Goal: Check status: Check status

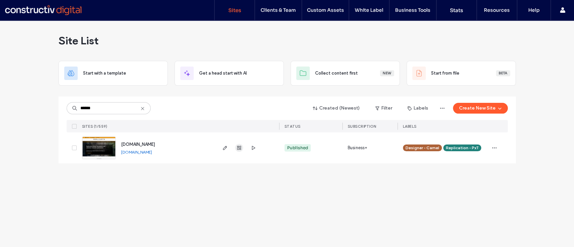
type input "******"
click at [237, 145] on icon "button" at bounding box center [239, 147] width 5 height 5
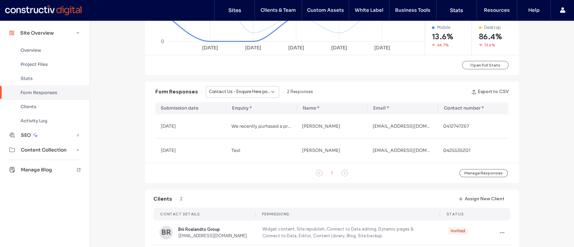
scroll to position [372, 0]
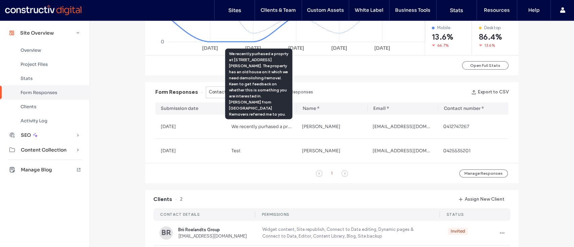
click at [219, 90] on span "Contact Us - Enquire Here popup" at bounding box center [240, 92] width 62 height 7
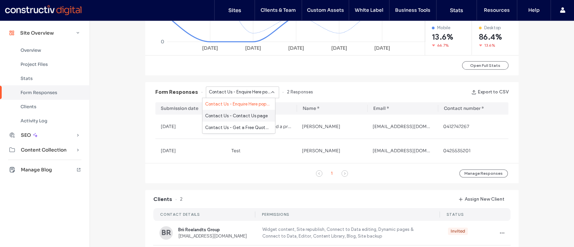
click at [233, 117] on span "Contact Us - Contact Us page" at bounding box center [236, 115] width 63 height 7
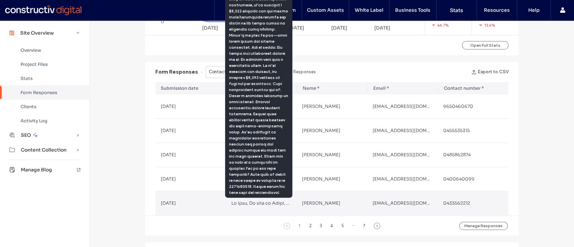
scroll to position [392, 0]
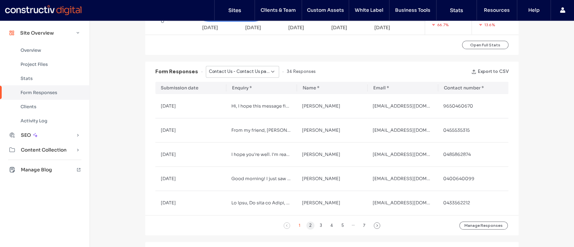
click at [307, 224] on div "2" at bounding box center [311, 226] width 8 height 8
click at [223, 72] on span "Contact Us - Contact Us page" at bounding box center [240, 71] width 62 height 7
click at [234, 109] on span "Contact Us - Get a Free Quote popup" at bounding box center [237, 107] width 65 height 7
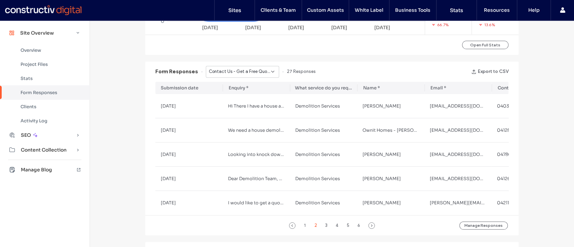
click at [263, 75] on div "Contact Us - Get a Free Quote popup" at bounding box center [242, 72] width 73 height 12
click at [245, 94] on span "Contact Us - Contact Us page" at bounding box center [236, 95] width 63 height 7
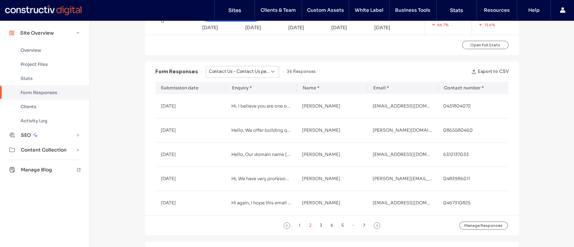
click at [234, 72] on span "Contact Us - Contact Us page" at bounding box center [240, 71] width 62 height 7
click at [237, 84] on span "Contact Us - Enquire Here popup" at bounding box center [237, 83] width 65 height 7
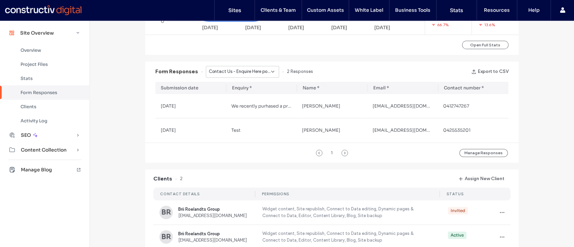
click at [270, 69] on icon at bounding box center [272, 71] width 5 height 5
click at [246, 93] on span "Contact Us - Contact Us page" at bounding box center [236, 95] width 63 height 7
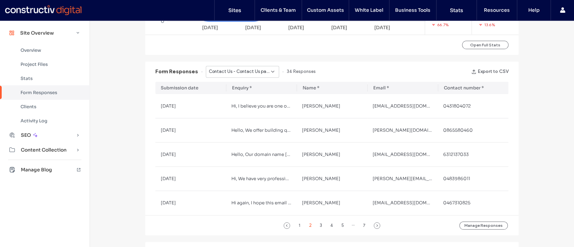
click at [241, 72] on span "Contact Us - Contact Us page" at bounding box center [240, 71] width 62 height 7
click at [239, 106] on span "Contact Us - Get a Free Quote popup" at bounding box center [237, 107] width 65 height 7
